Goal: Transaction & Acquisition: Purchase product/service

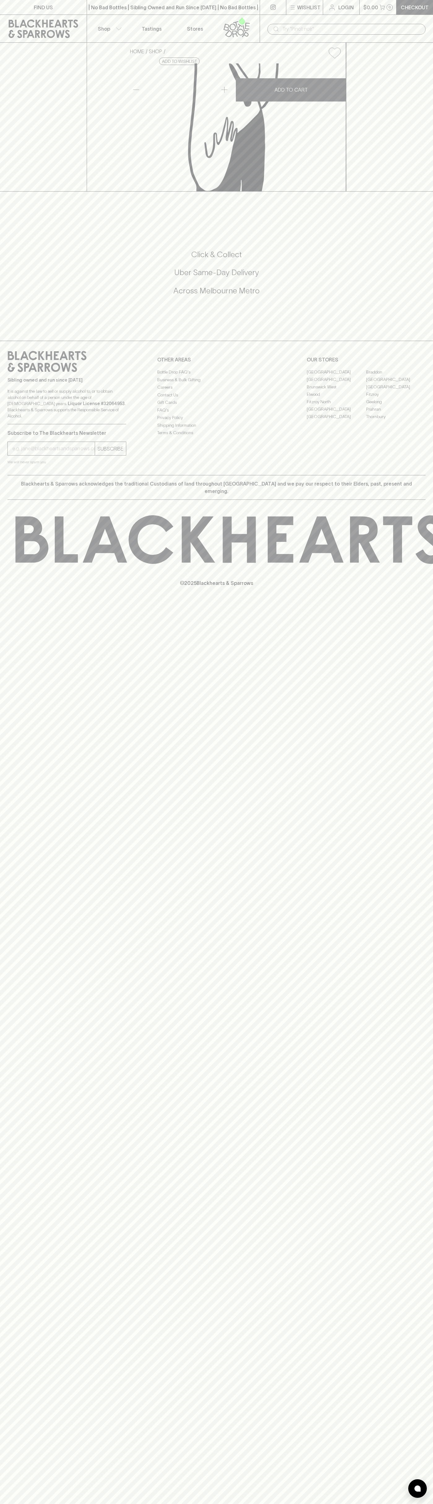
click at [92, 19] on button "Shop" at bounding box center [108, 29] width 43 height 28
click at [410, 1385] on div at bounding box center [216, 752] width 433 height 1504
click at [61, 1504] on html "FIND US | No Bad Bottles | Sibling Owned and Run Since [DATE] | No Bad Bottles …" at bounding box center [216, 752] width 433 height 1504
click at [17, 84] on div at bounding box center [216, 752] width 433 height 1504
